Goal: Find specific page/section: Find specific page/section

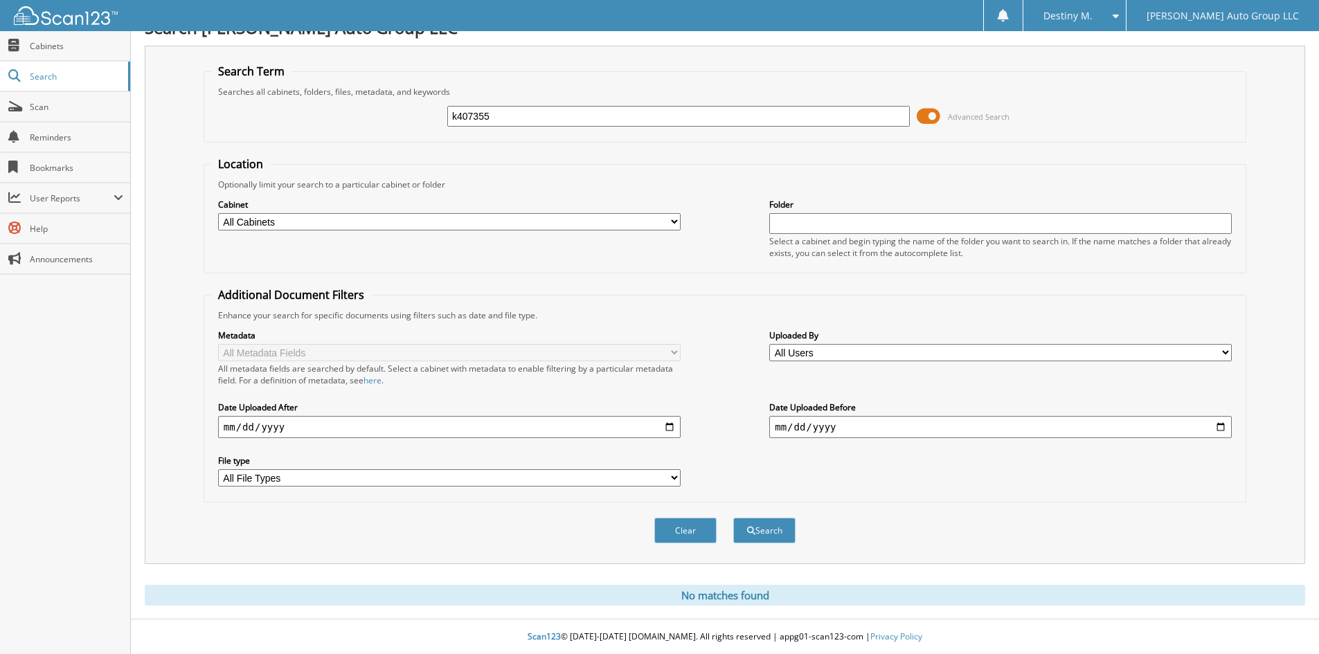
click at [720, 343] on div "Metadata All Metadata Fields All metadata fields are searched by default. Selec…" at bounding box center [725, 408] width 1028 height 174
click at [929, 115] on span at bounding box center [929, 116] width 24 height 21
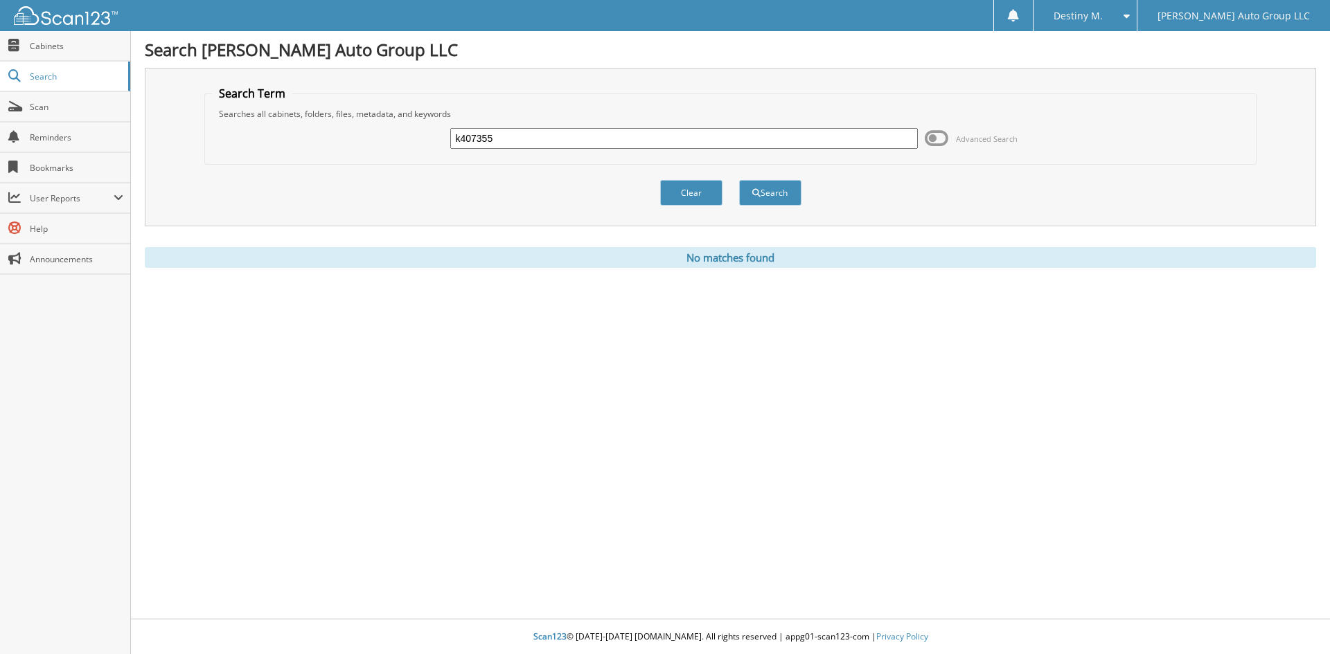
click at [703, 134] on input "k407355" at bounding box center [683, 138] width 467 height 21
click at [739, 180] on button "Search" at bounding box center [770, 193] width 62 height 26
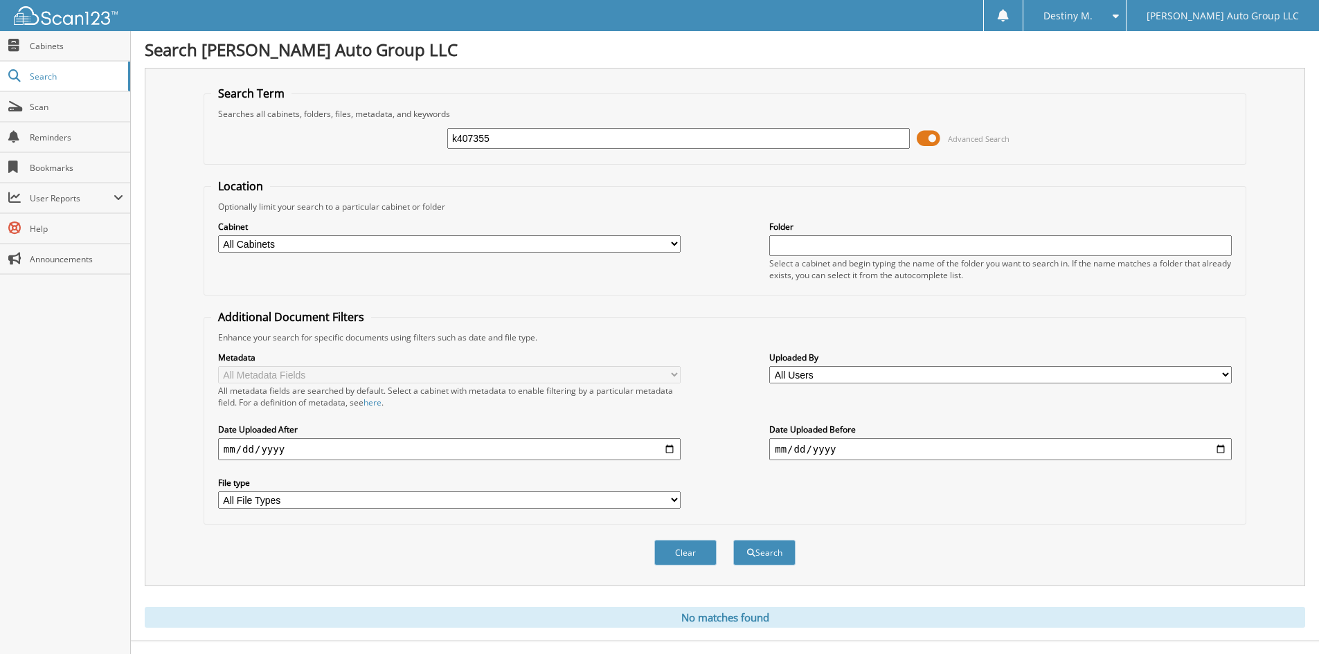
click at [923, 136] on span at bounding box center [929, 138] width 24 height 21
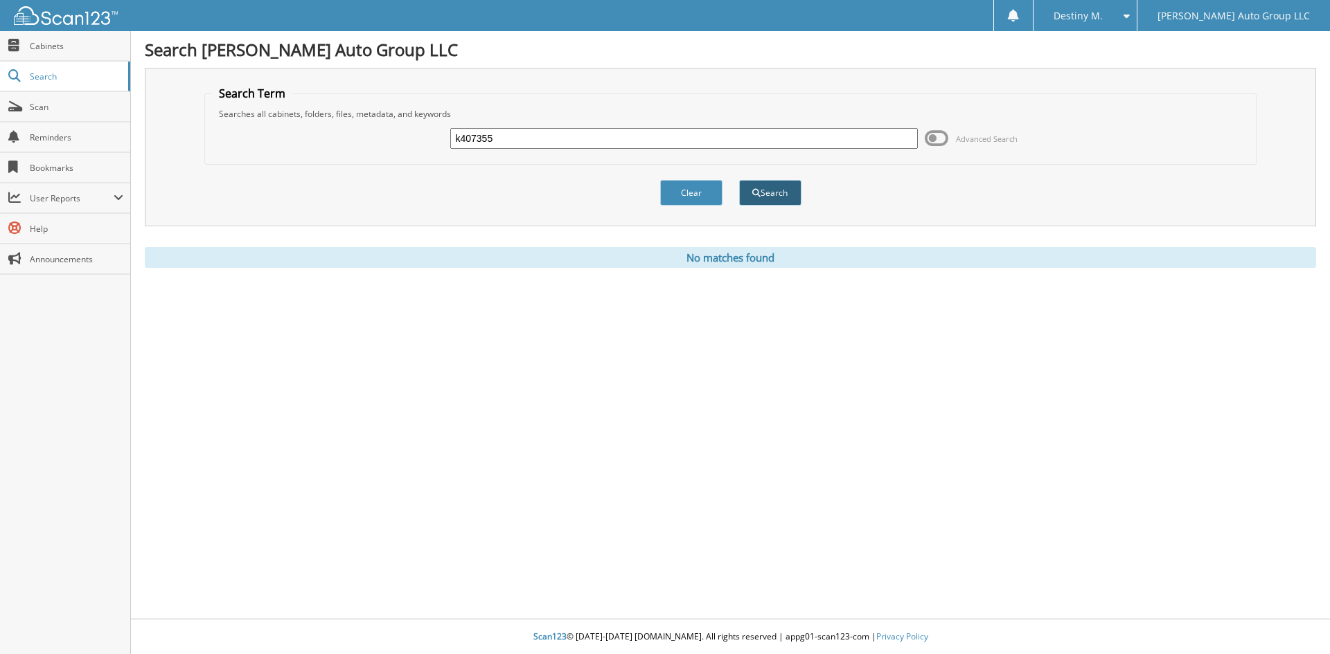
click at [774, 188] on button "Search" at bounding box center [770, 193] width 62 height 26
